Goal: Find specific page/section: Find specific page/section

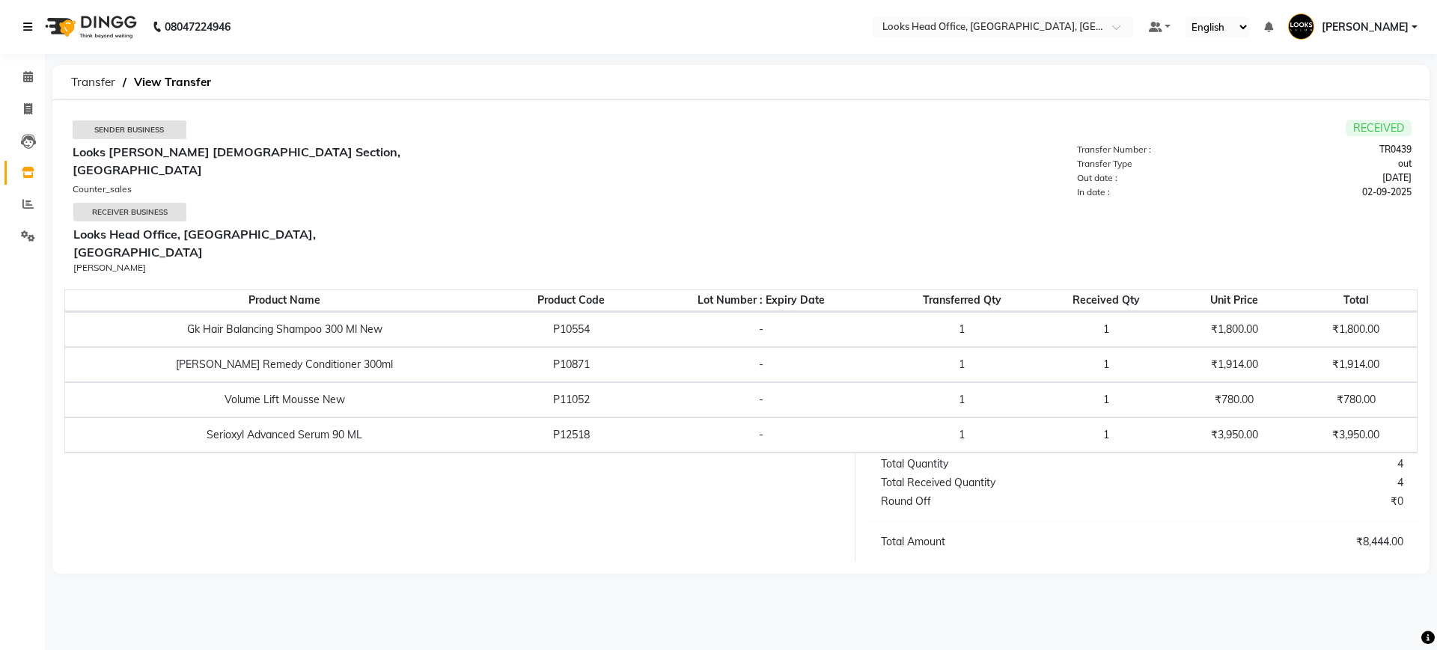
click at [25, 25] on icon at bounding box center [27, 27] width 9 height 10
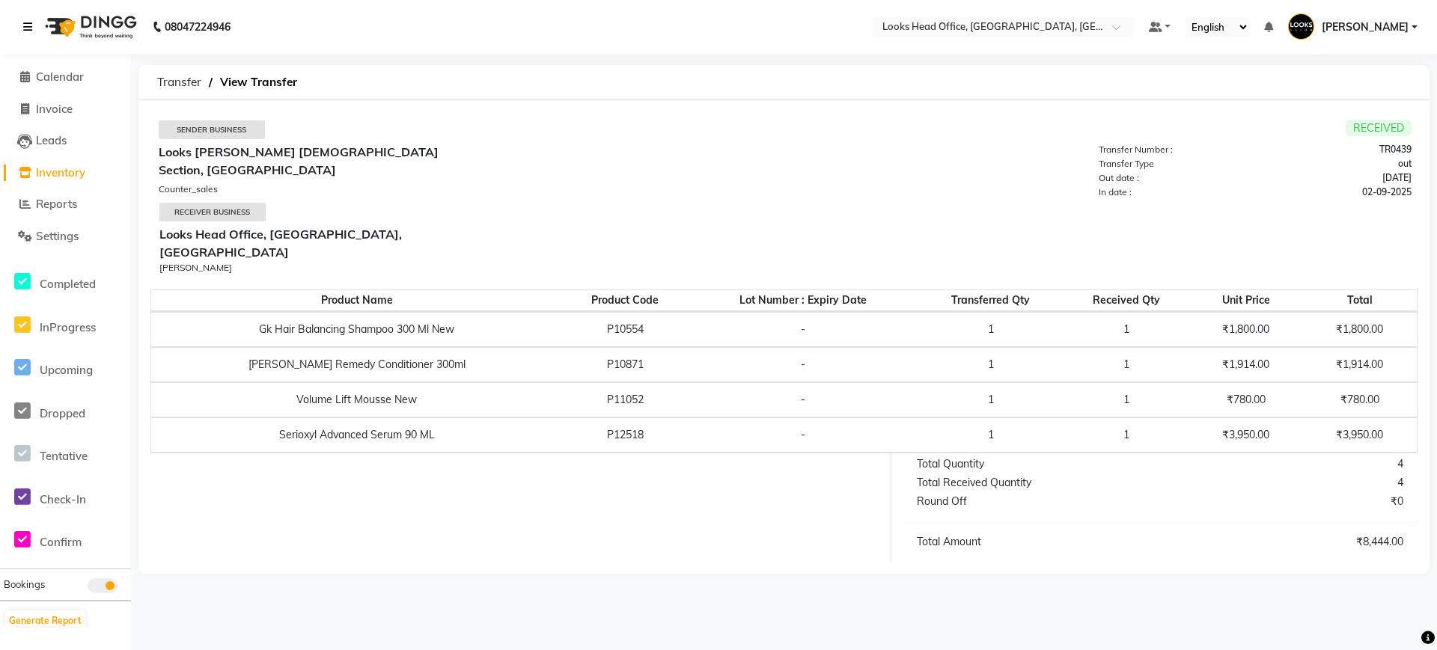
click at [28, 28] on icon at bounding box center [27, 27] width 9 height 10
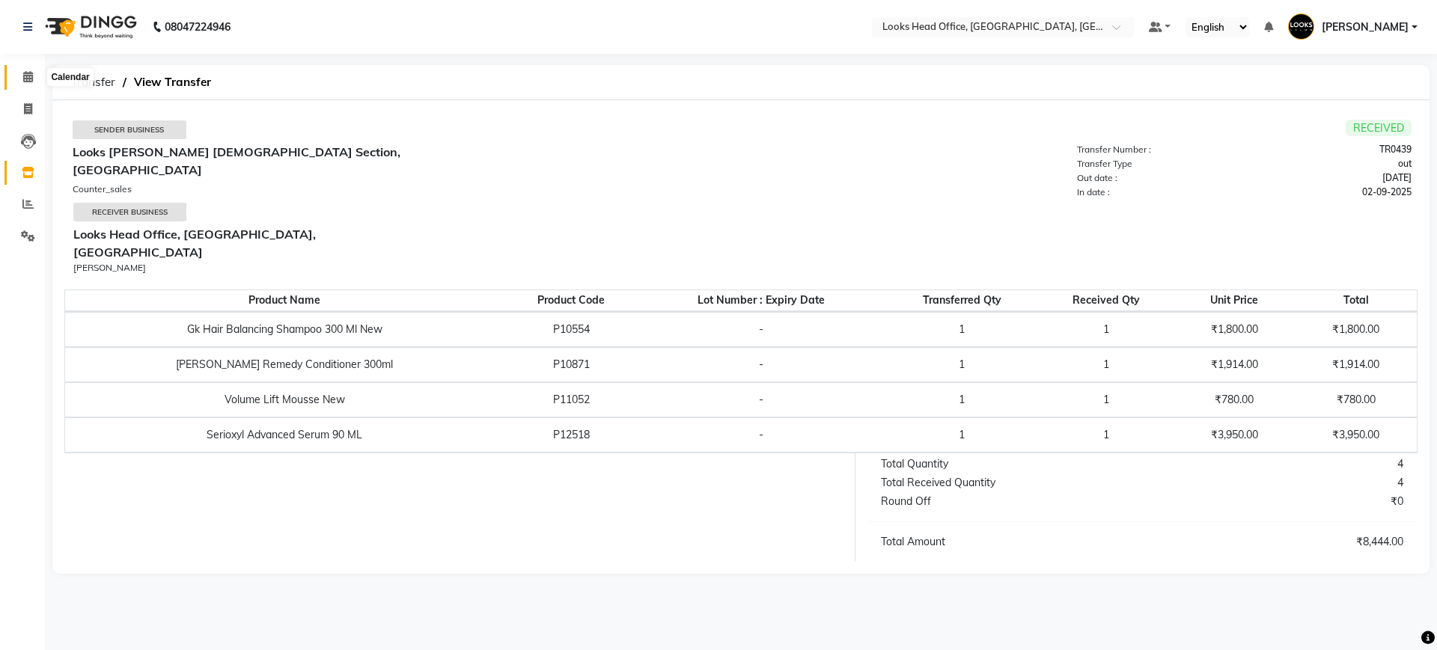
click at [25, 74] on icon at bounding box center [28, 76] width 10 height 11
